Goal: Find specific page/section: Find specific page/section

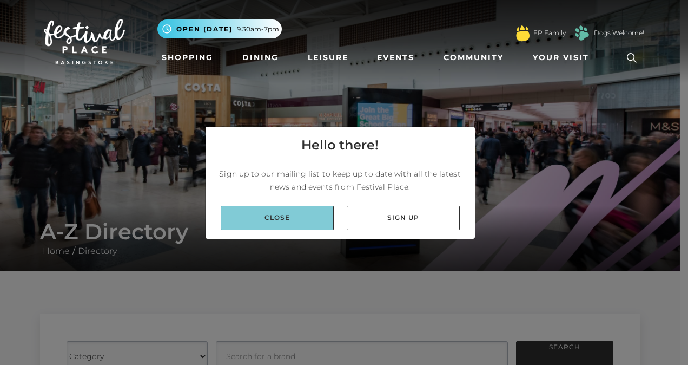
click at [295, 223] on link "Close" at bounding box center [277, 218] width 113 height 24
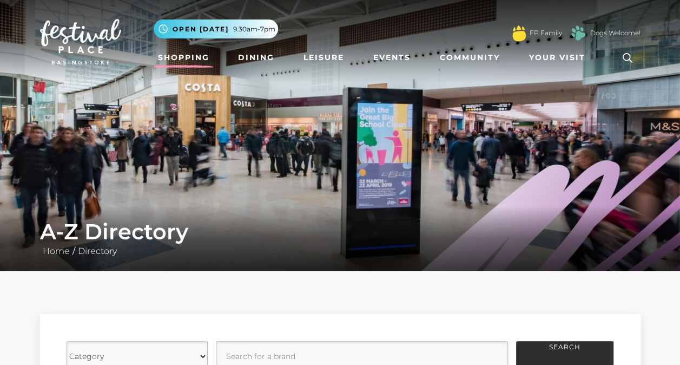
click at [201, 60] on link "Shopping" at bounding box center [184, 58] width 60 height 20
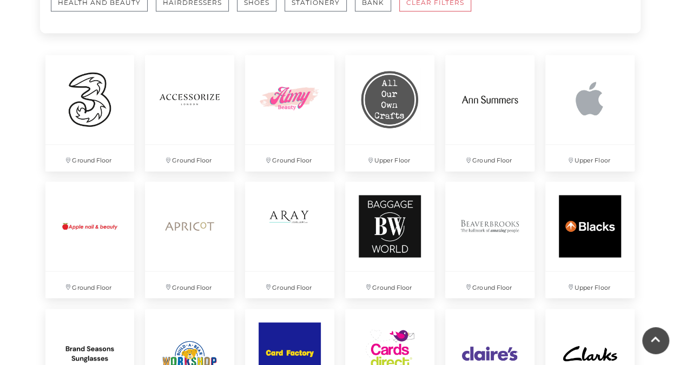
scroll to position [649, 0]
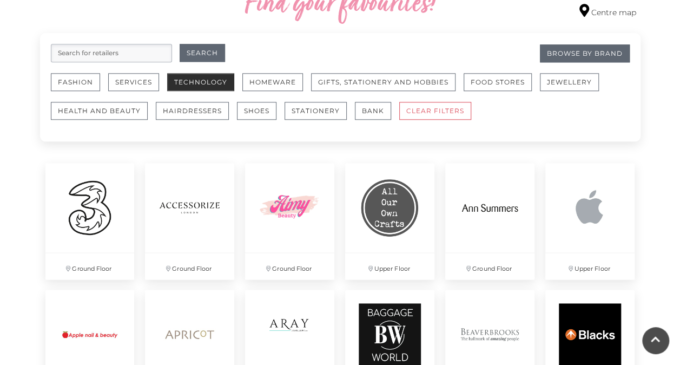
click at [196, 83] on button "Technology" at bounding box center [200, 82] width 67 height 18
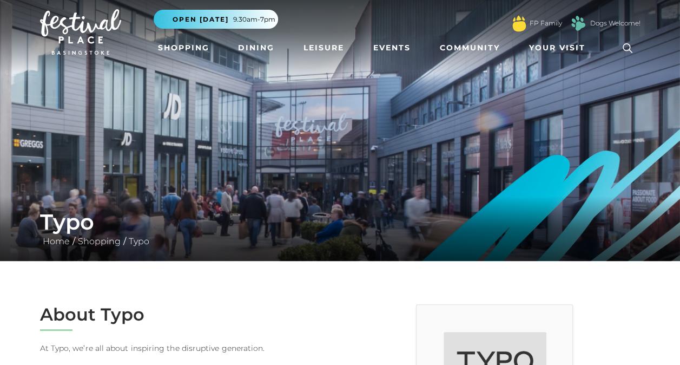
scroll to position [216, 0]
